Goal: Information Seeking & Learning: Learn about a topic

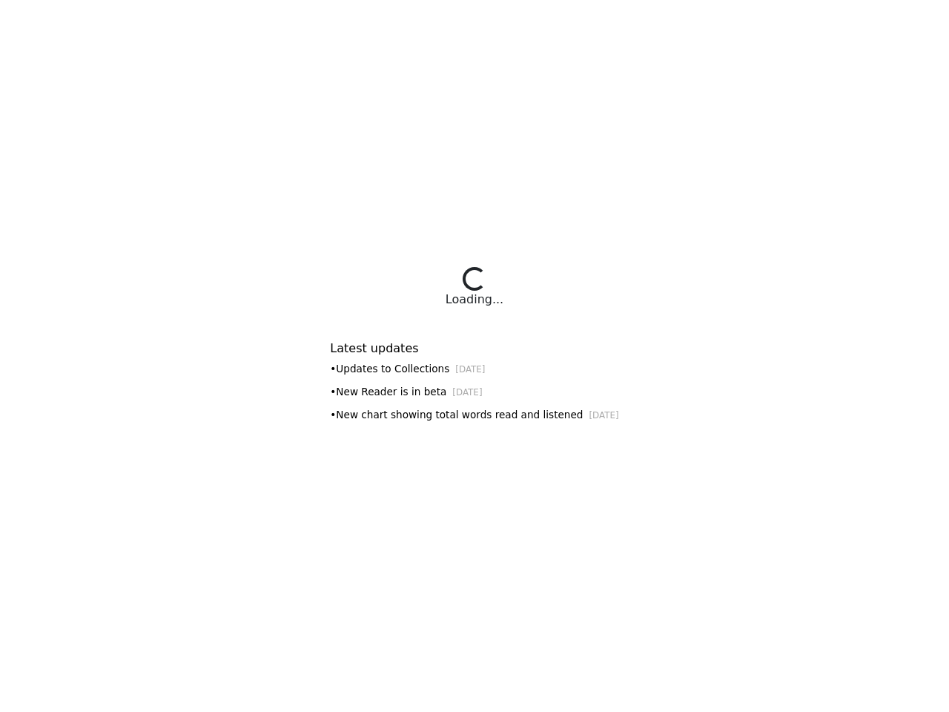
click at [474, 356] on div "Latest updates • Updates to Collections [DATE] • New Reader is in beta [DATE] •…" at bounding box center [474, 376] width 288 height 107
